Goal: Find specific page/section: Find specific page/section

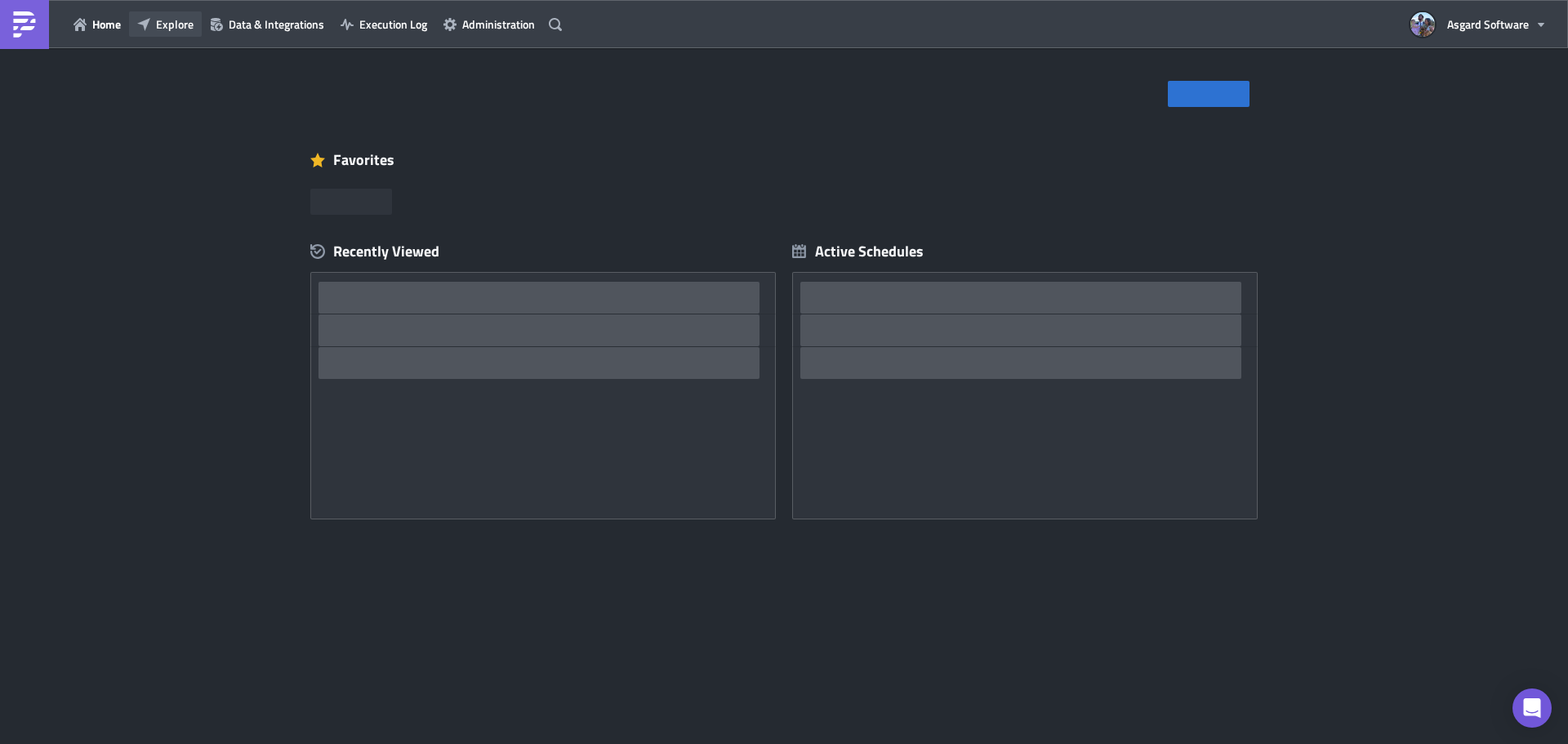
click at [178, 25] on span "Explore" at bounding box center [175, 23] width 38 height 17
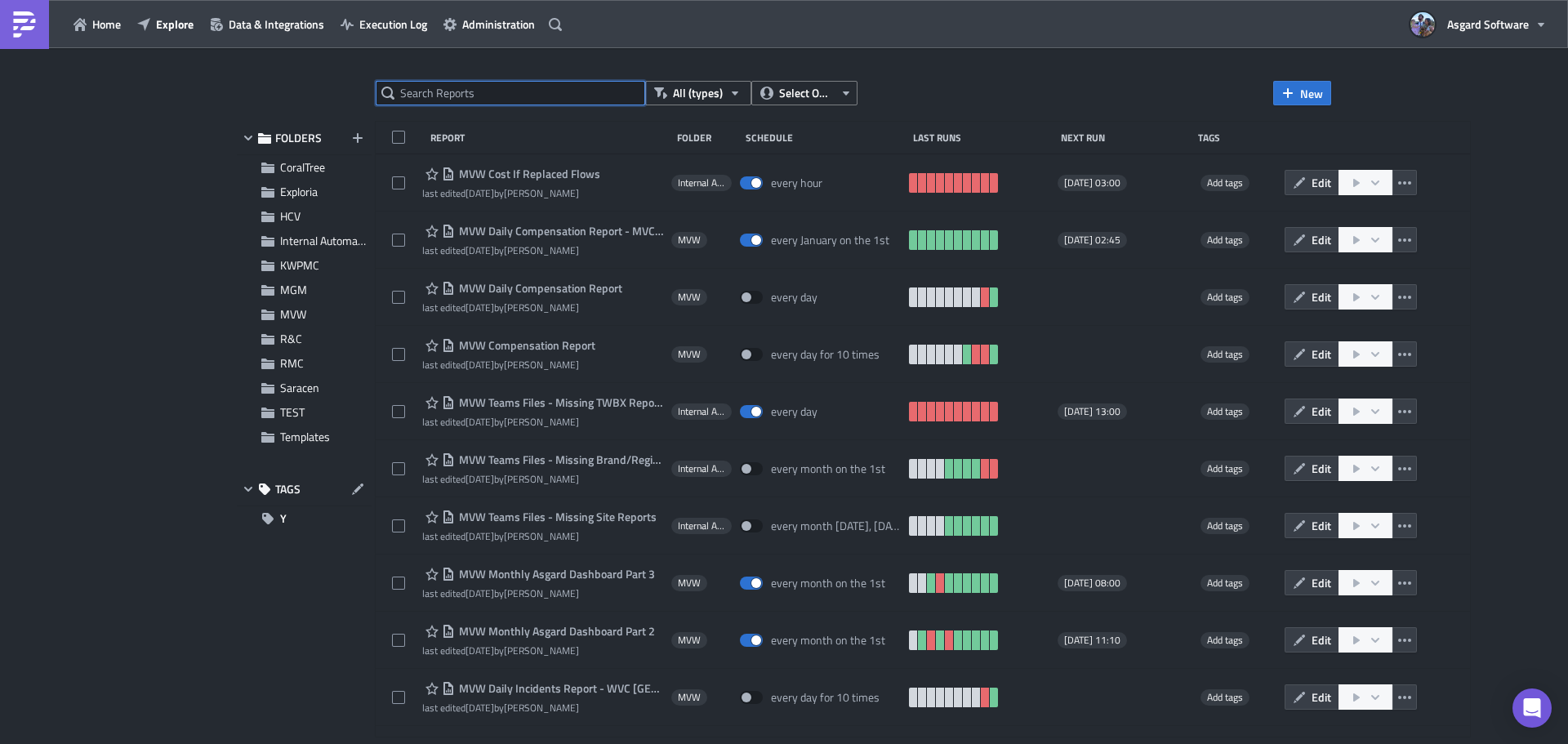
click at [524, 100] on input "text" at bounding box center [510, 93] width 269 height 24
type input "rerun"
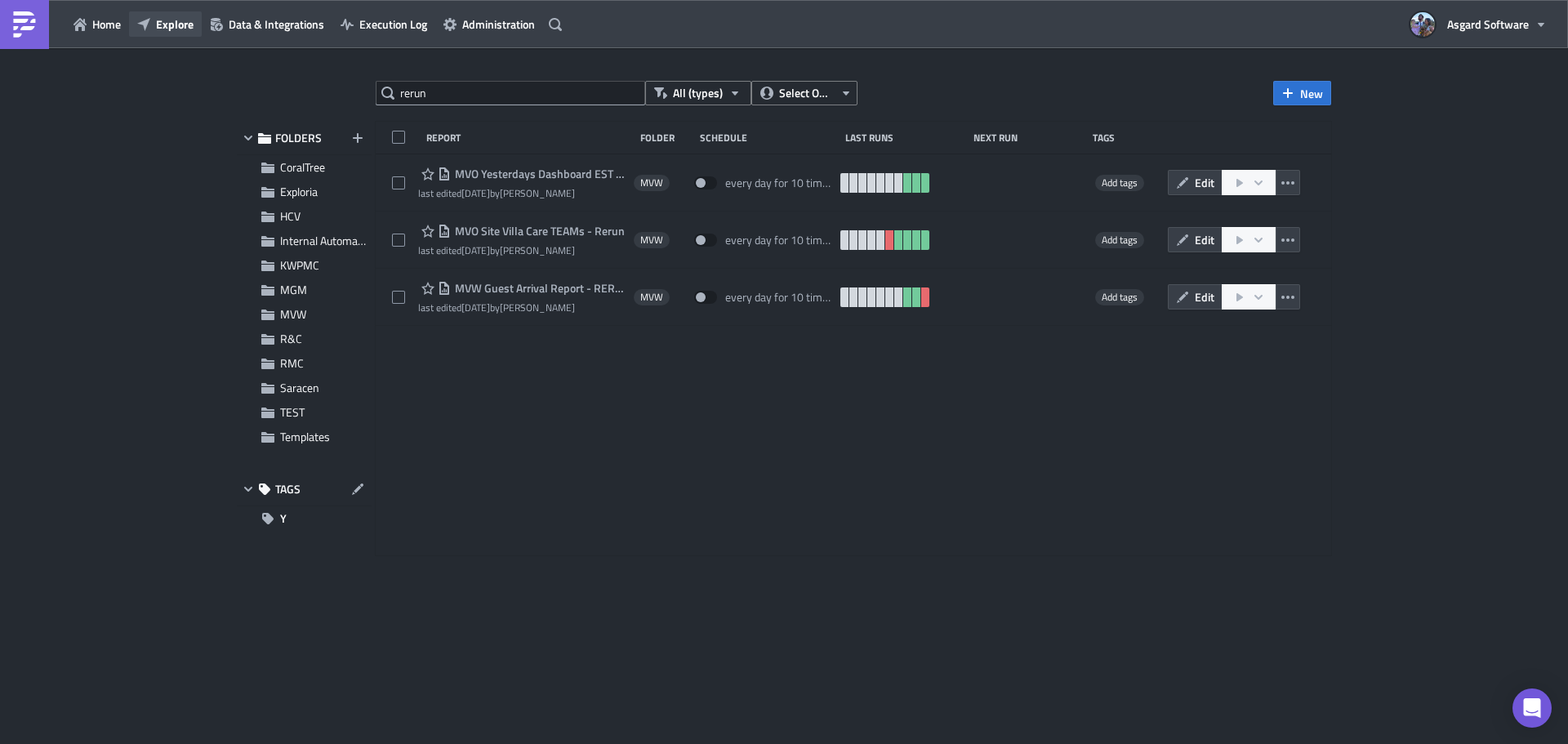
click at [184, 35] on button "Explore" at bounding box center [165, 24] width 72 height 25
click at [174, 22] on span "Explore" at bounding box center [175, 23] width 38 height 17
click at [320, 170] on span "CoralTree" at bounding box center [303, 166] width 45 height 17
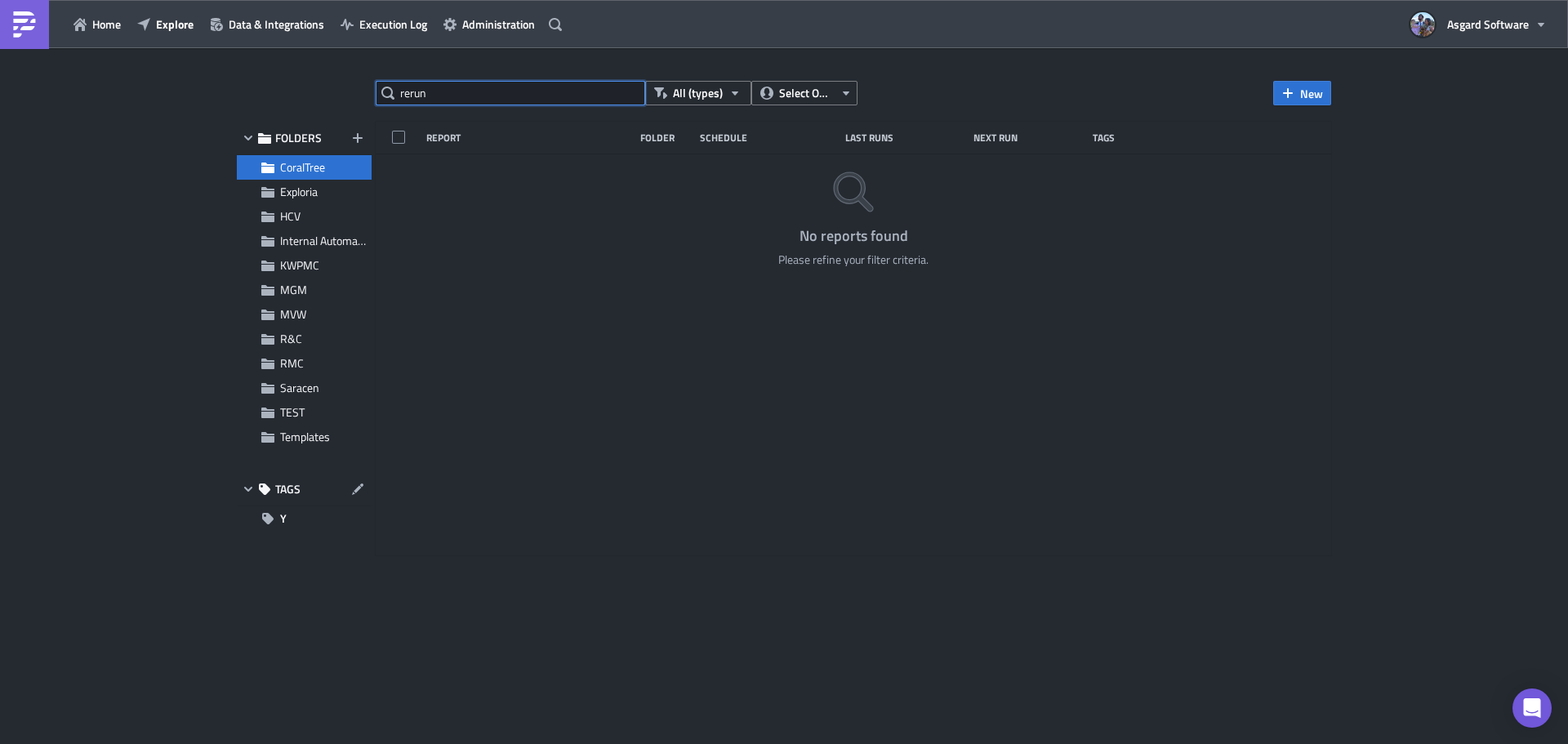
click at [609, 89] on input "rerun" at bounding box center [510, 93] width 269 height 24
click at [173, 22] on span "Explore" at bounding box center [175, 23] width 38 height 17
click at [77, 27] on icon "button" at bounding box center [79, 24] width 13 height 13
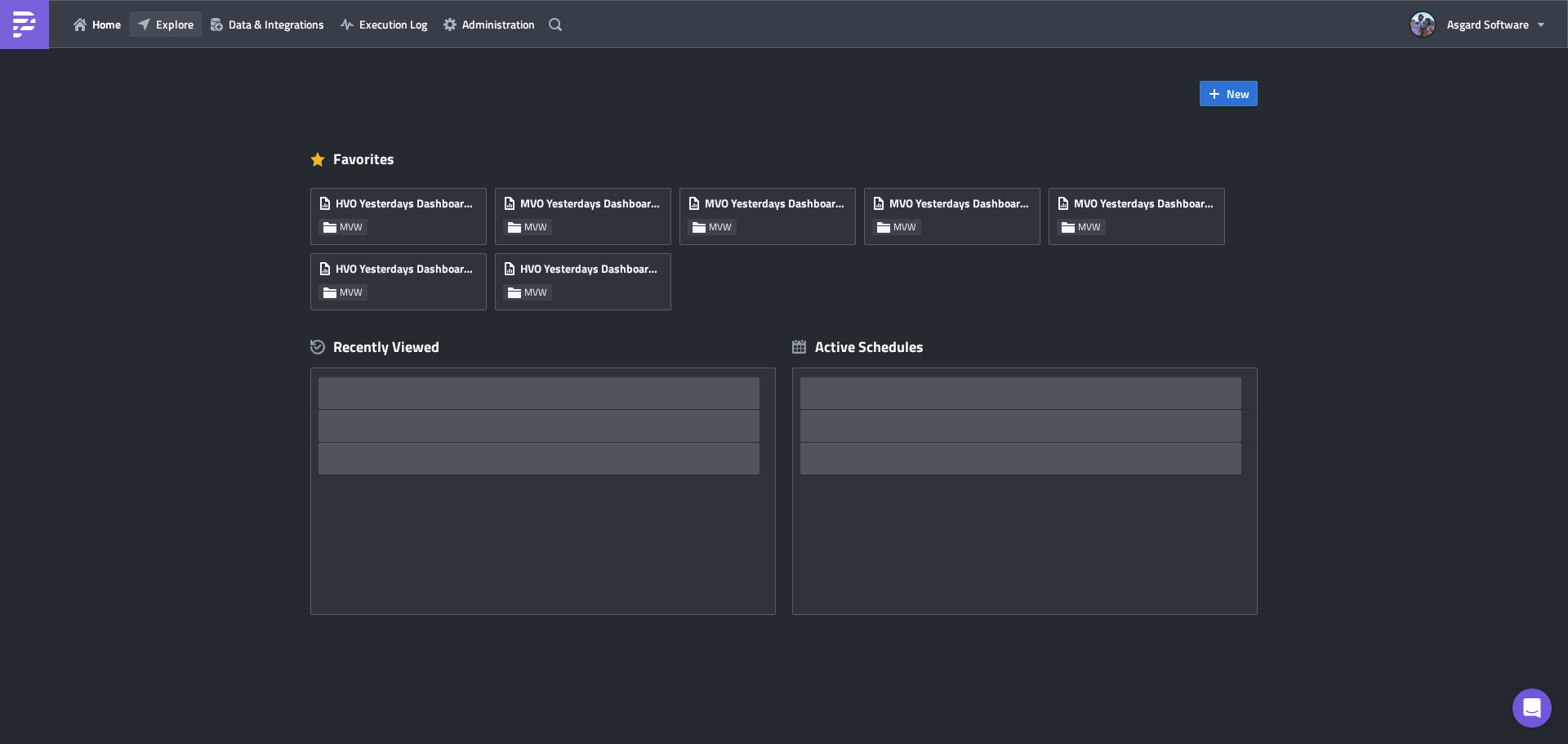
click at [166, 26] on span "Explore" at bounding box center [175, 23] width 38 height 17
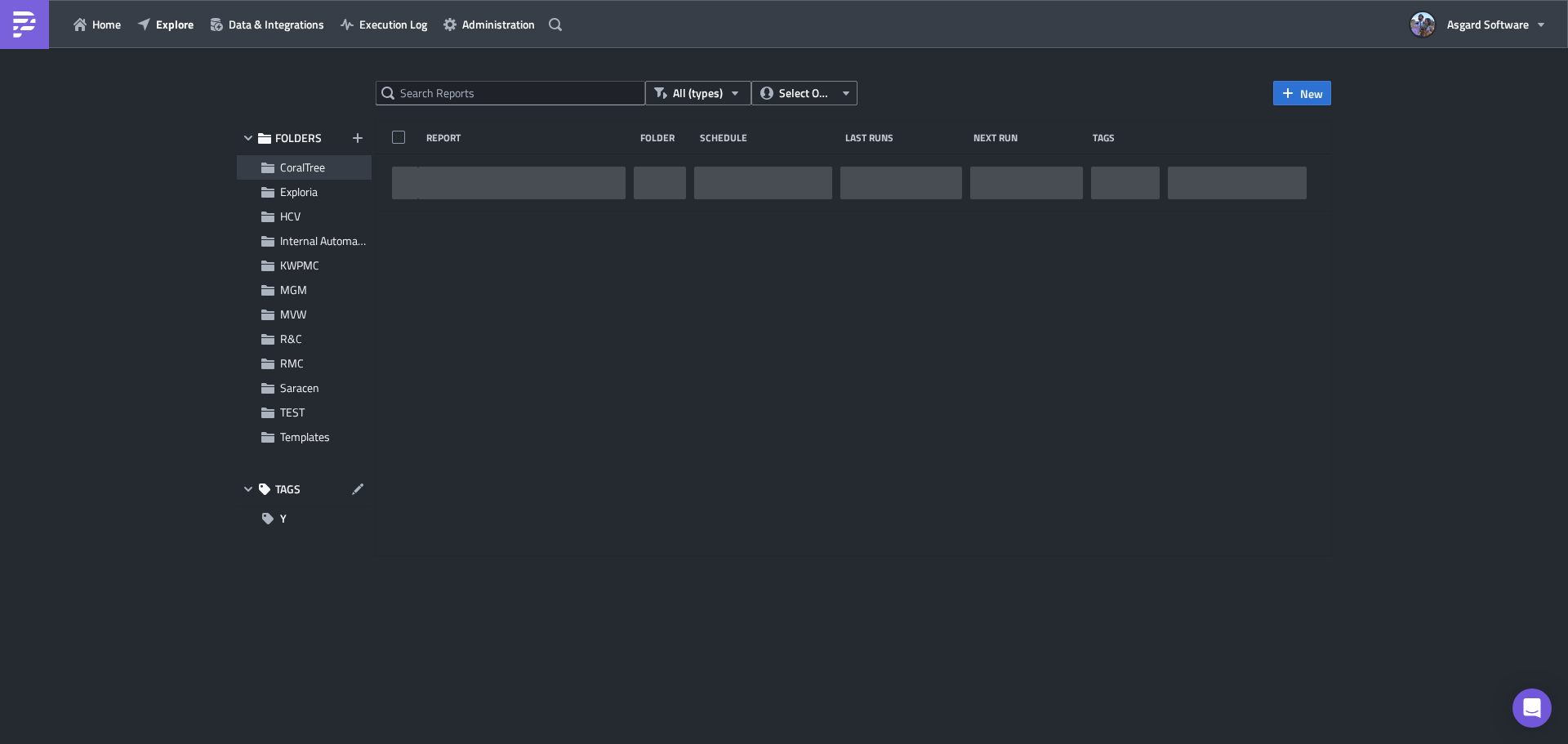
click at [306, 166] on span "CoralTree" at bounding box center [303, 166] width 45 height 17
